Goal: Check status: Check status

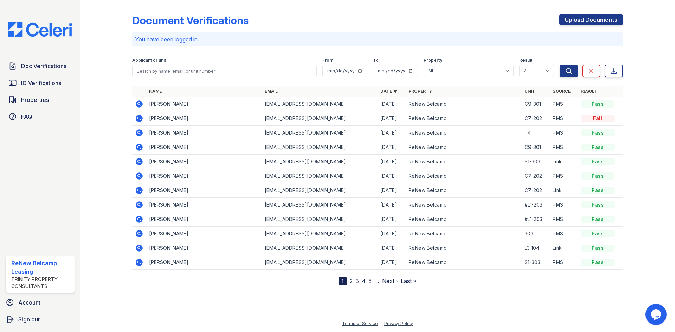
click at [138, 122] on icon at bounding box center [139, 118] width 8 height 8
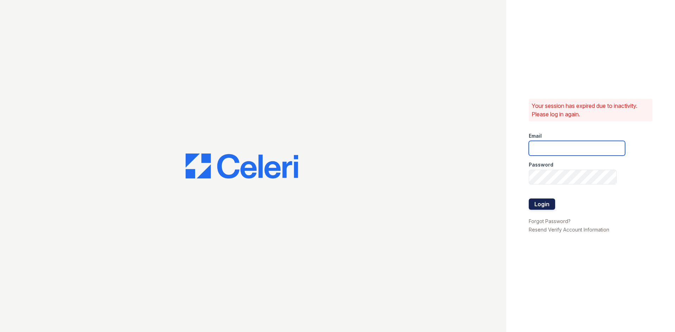
type input "renewbelcamp@trinity-pm.com"
click at [546, 203] on button "Login" at bounding box center [542, 204] width 26 height 11
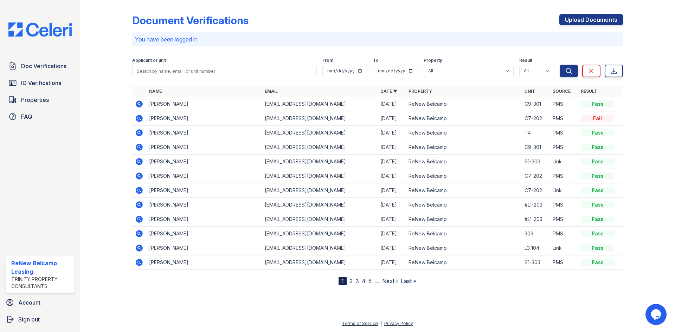
click at [139, 118] on icon at bounding box center [139, 118] width 2 height 2
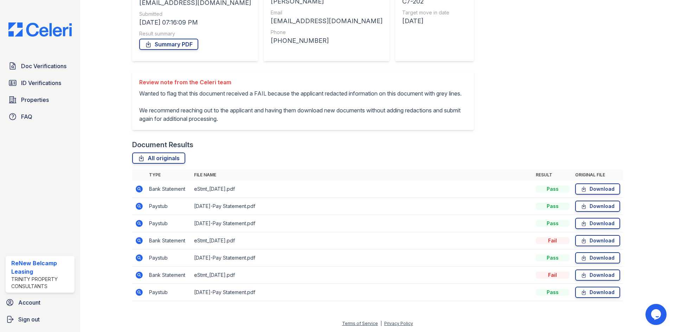
scroll to position [110, 0]
click at [141, 277] on icon at bounding box center [139, 275] width 7 height 7
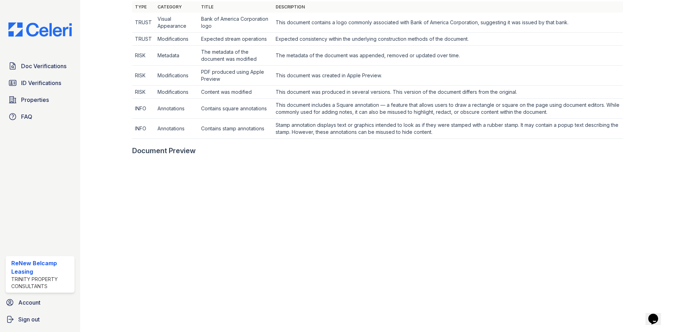
scroll to position [223, 0]
